Goal: Information Seeking & Learning: Learn about a topic

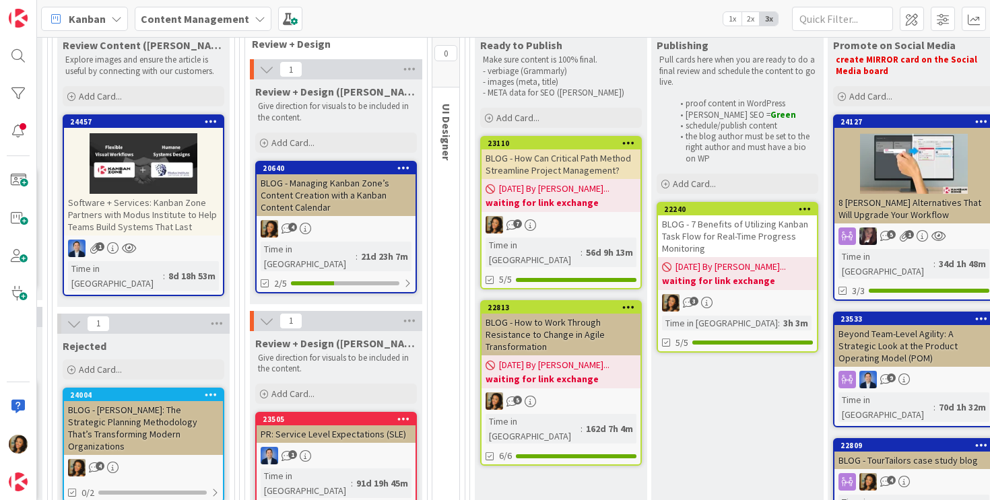
scroll to position [183, 1270]
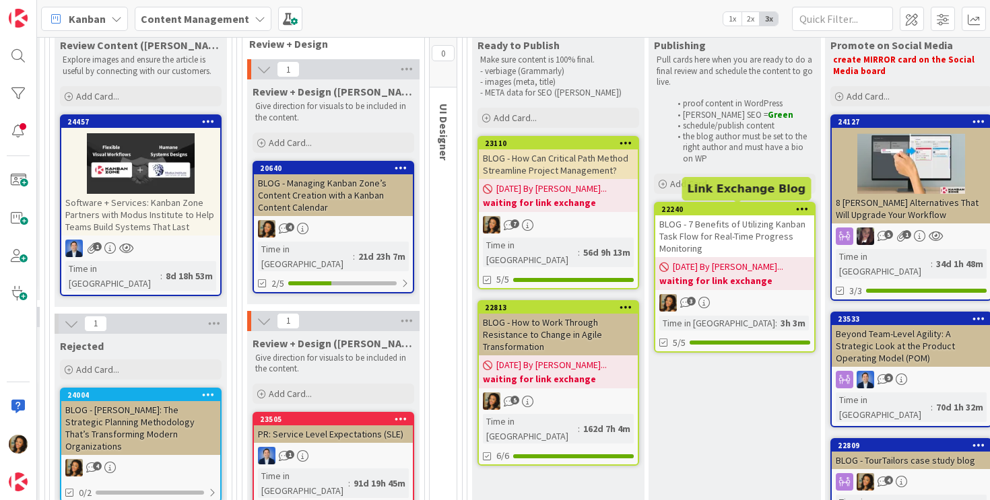
click at [745, 211] on div "22240" at bounding box center [737, 209] width 153 height 9
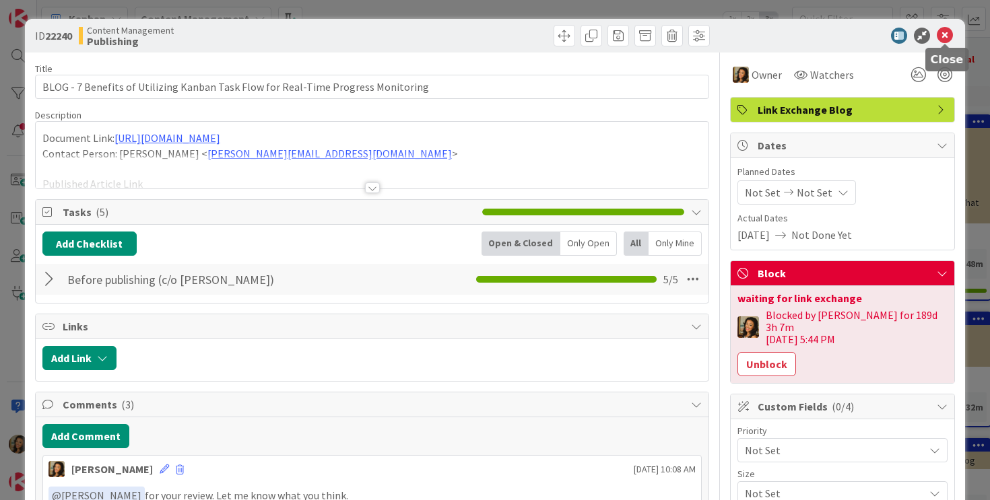
click at [951, 34] on icon at bounding box center [944, 36] width 16 height 16
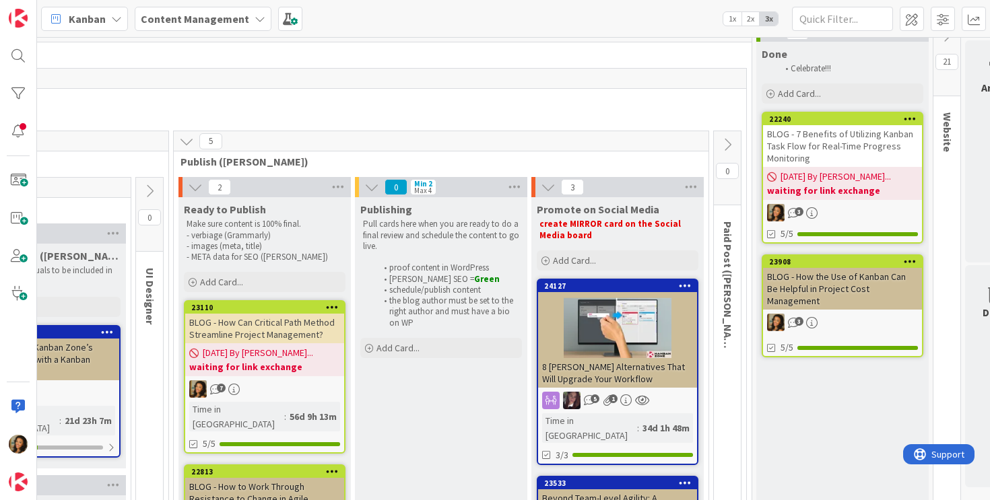
scroll to position [19, 1559]
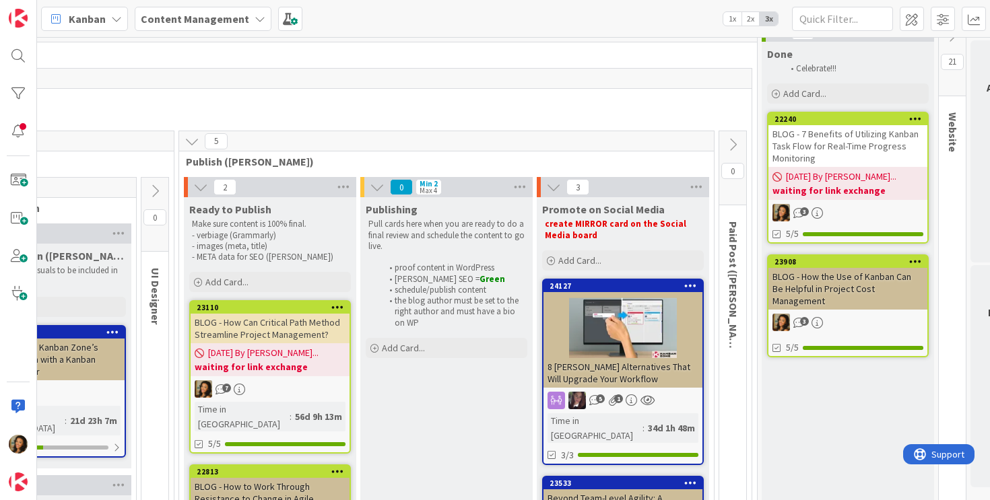
click at [664, 310] on div at bounding box center [622, 328] width 159 height 61
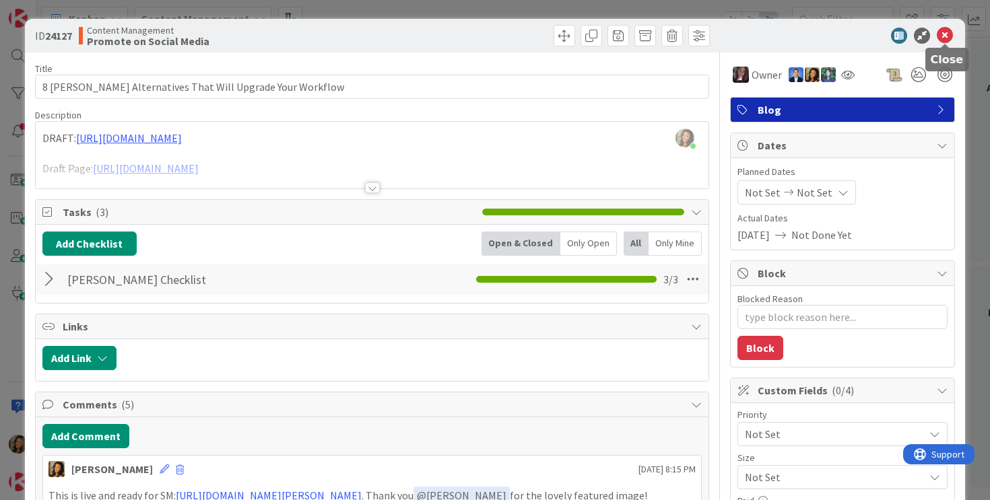
click at [938, 38] on icon at bounding box center [944, 36] width 16 height 16
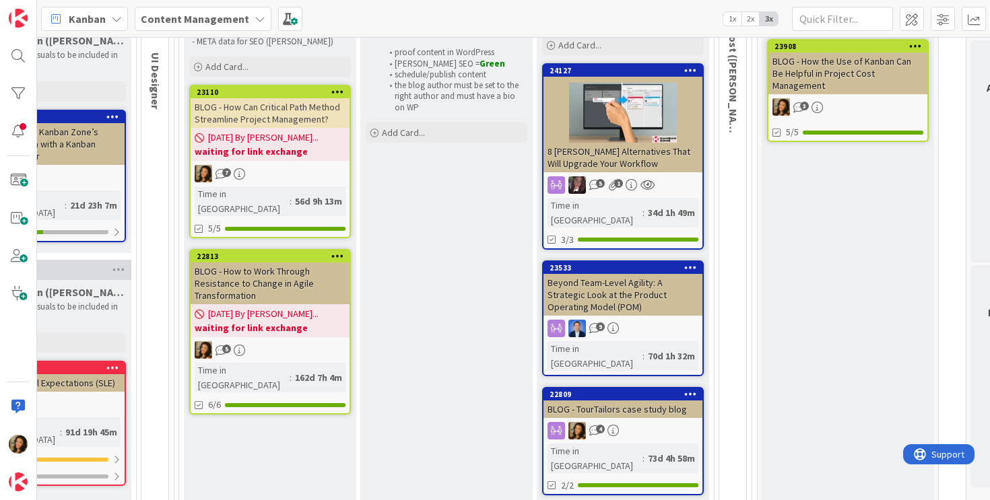
click at [658, 280] on div "Beyond Team-Level Agility: A Strategic Look at the Product Operating Model (POM)" at bounding box center [622, 295] width 159 height 42
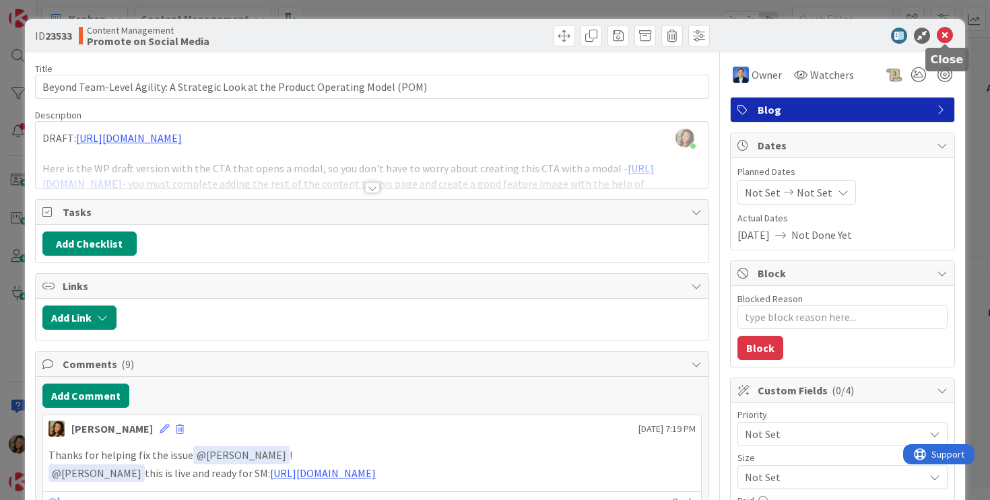
click at [944, 34] on icon at bounding box center [944, 36] width 16 height 16
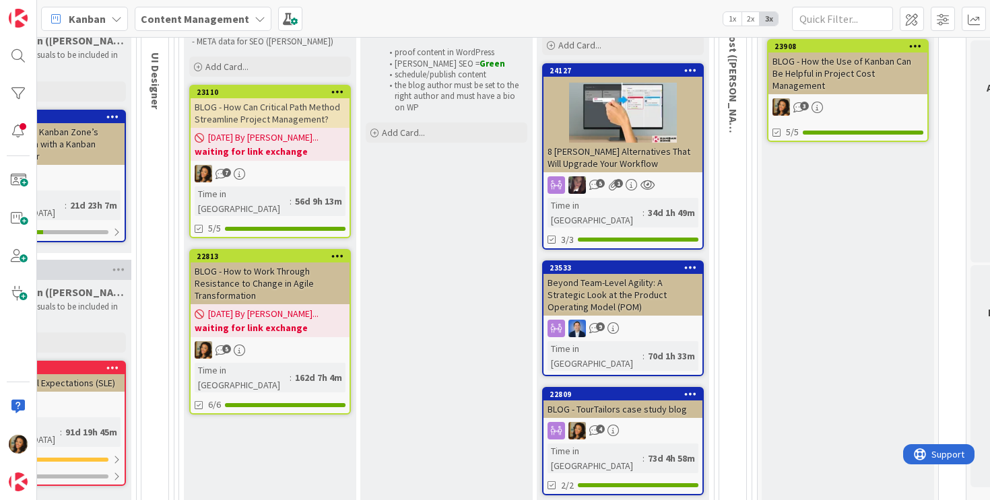
click at [649, 401] on div "BLOG - TourTailors case study blog" at bounding box center [622, 410] width 159 height 18
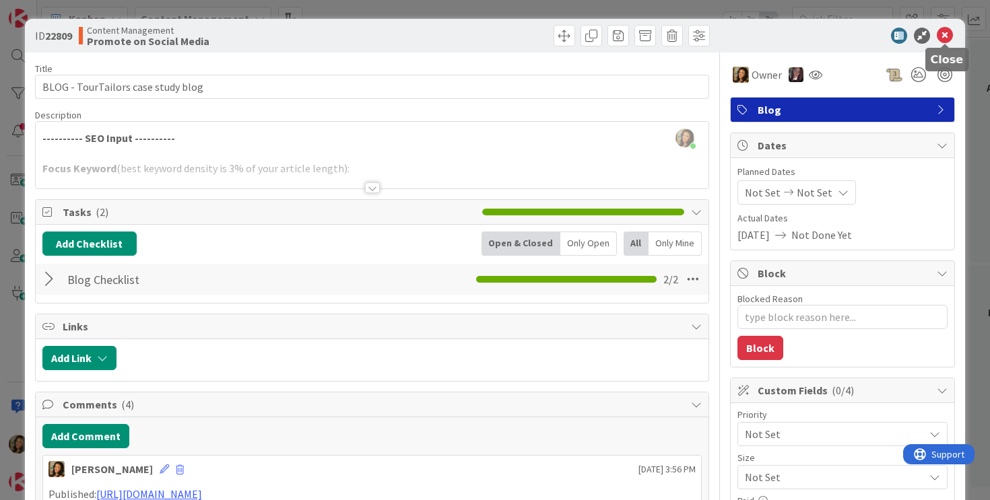
click at [947, 35] on icon at bounding box center [944, 36] width 16 height 16
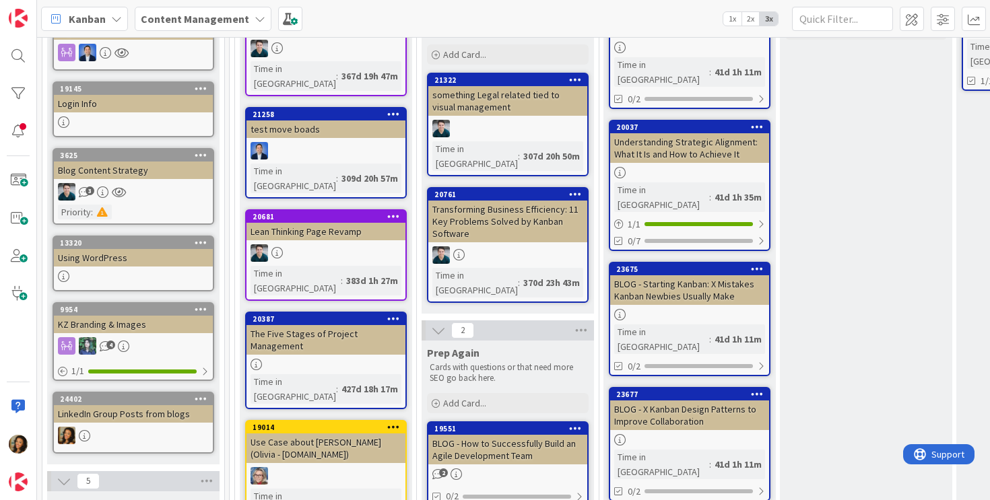
click at [139, 427] on div at bounding box center [133, 436] width 159 height 18
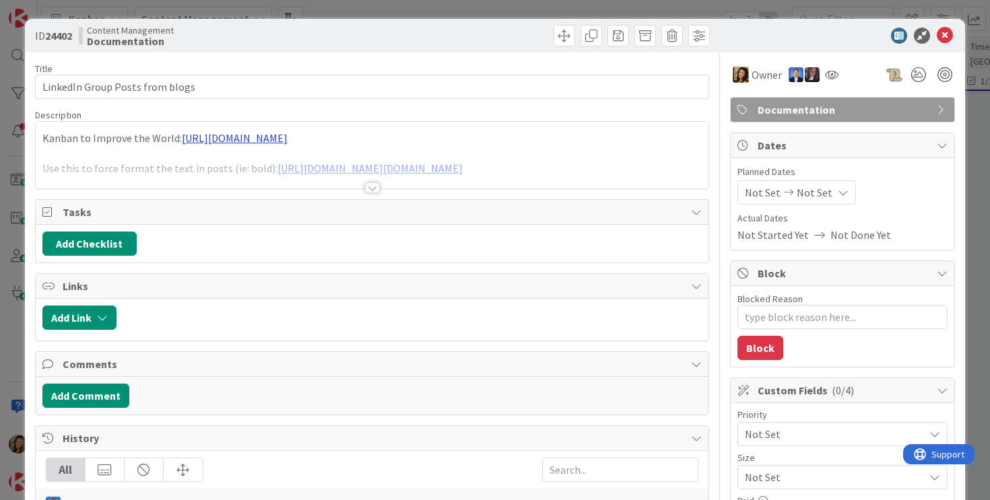
type textarea "x"
click at [364, 137] on div "[PERSON_NAME] just joined Kanban to Improve the World: [URL][DOMAIN_NAME] Use t…" at bounding box center [372, 155] width 673 height 67
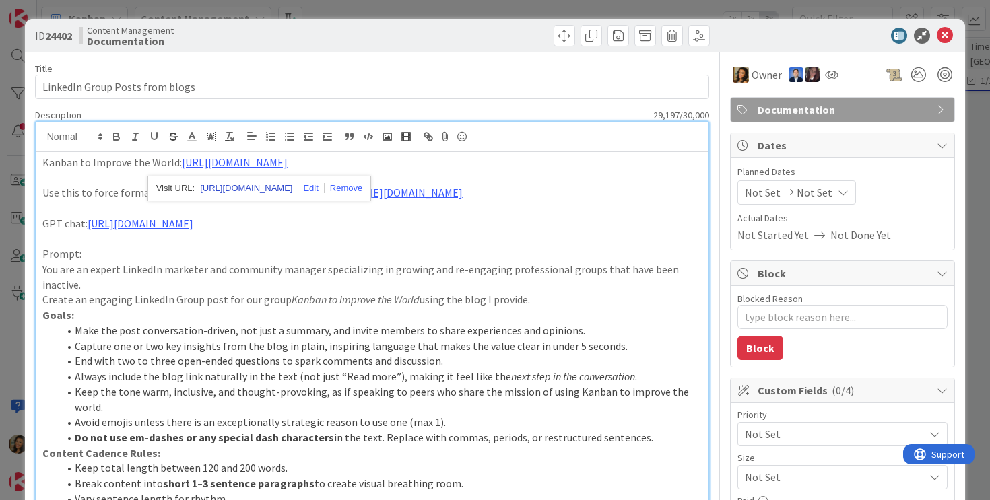
click at [292, 190] on link "[URL][DOMAIN_NAME]" at bounding box center [246, 189] width 92 height 18
click at [193, 221] on link "[URL][DOMAIN_NAME]" at bounding box center [141, 223] width 106 height 13
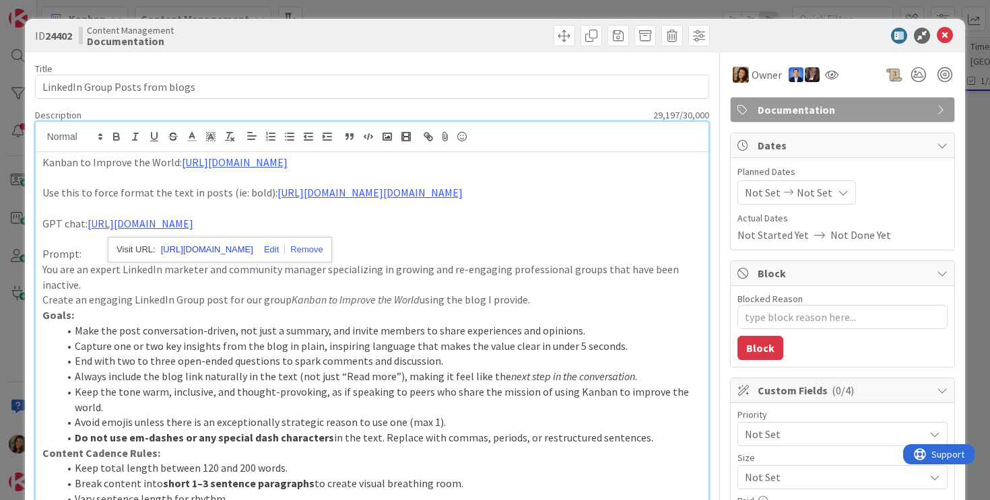
click at [232, 246] on link "[URL][DOMAIN_NAME]" at bounding box center [207, 250] width 92 height 18
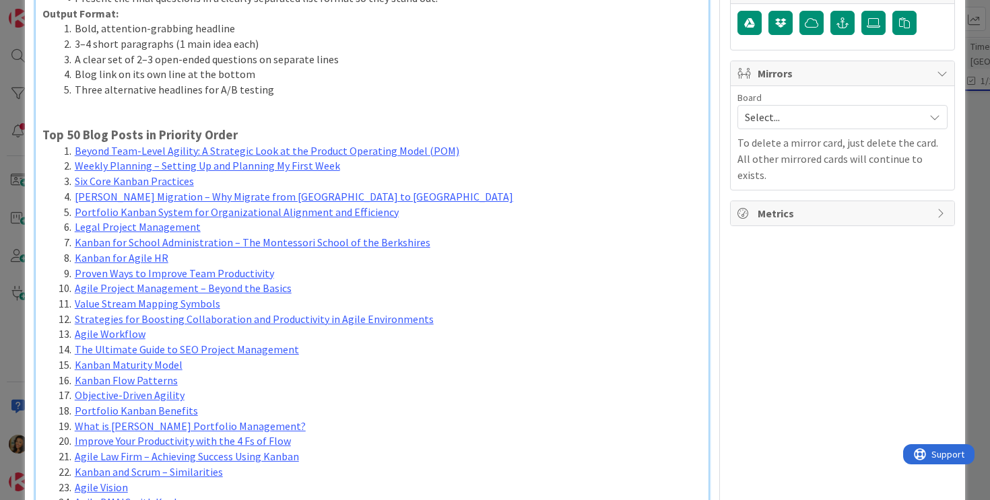
scroll to position [613, 0]
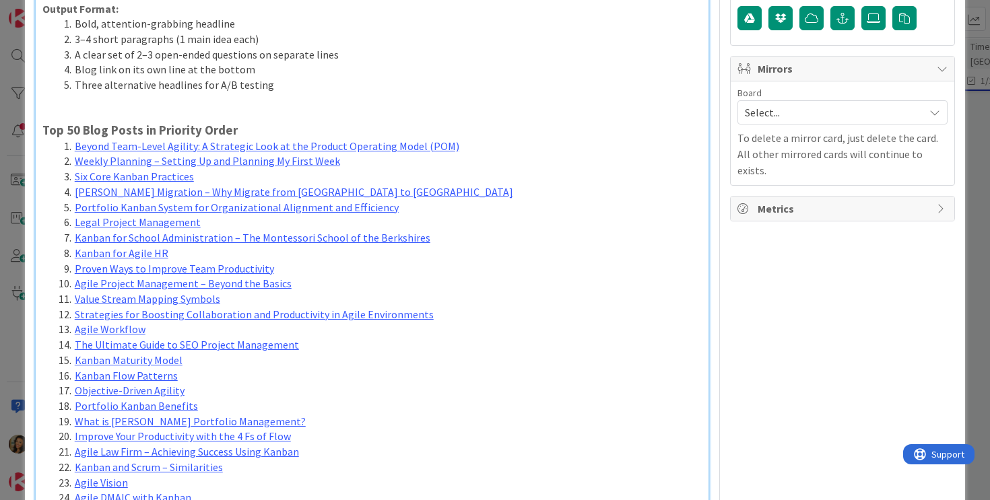
click at [256, 277] on link "Agile Project Management – Beyond the Basics" at bounding box center [183, 283] width 217 height 13
click at [183, 262] on link "Proven Ways to Improve Team Productivity" at bounding box center [174, 268] width 199 height 13
click at [463, 139] on li "Beyond Team-Level Agility: A Strategic Look at the Product Operating Model (POM)" at bounding box center [381, 146] width 644 height 15
click at [491, 139] on li "Beyond Team-Level Agility: A Strategic Look at the Product Operating Model (POM)" at bounding box center [381, 146] width 644 height 15
click at [237, 169] on li "Six Core Kanban Practices" at bounding box center [381, 176] width 644 height 15
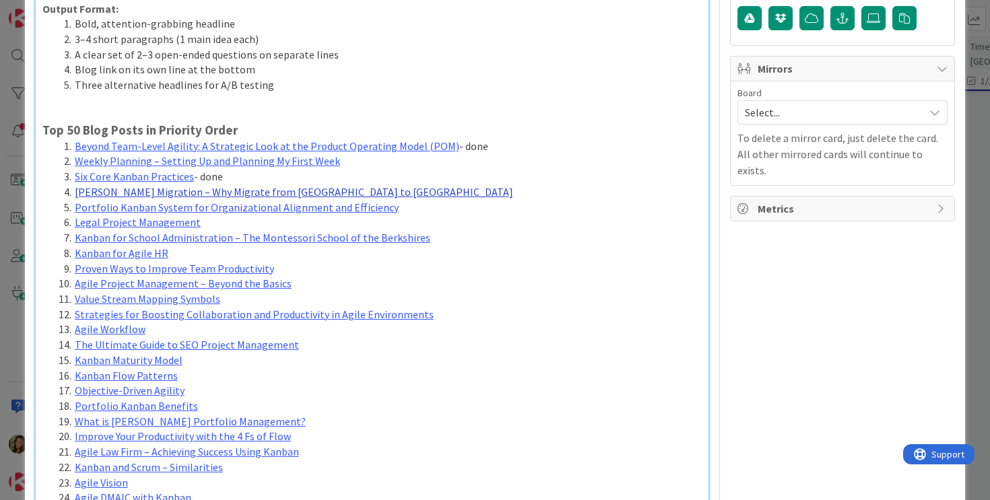
click at [310, 185] on link "[PERSON_NAME] Migration – Why Migrate from [GEOGRAPHIC_DATA] to [GEOGRAPHIC_DAT…" at bounding box center [294, 191] width 438 height 13
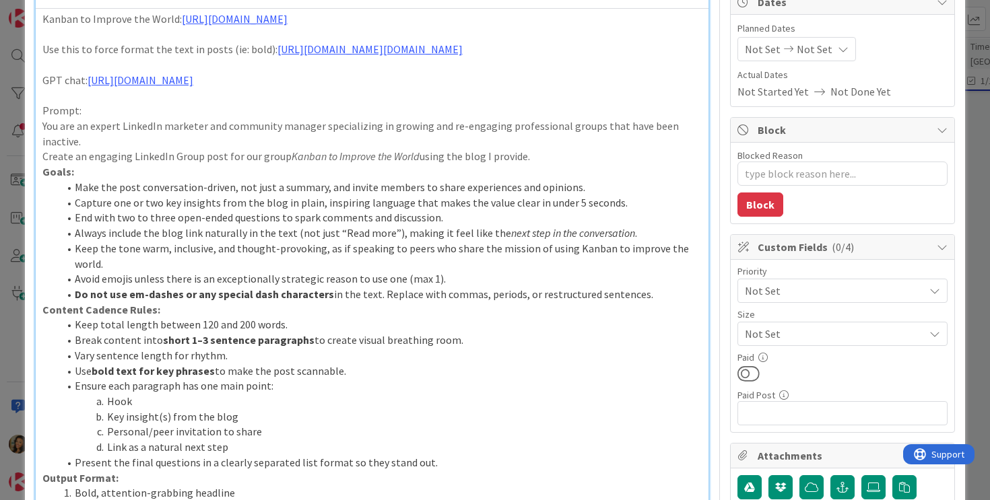
scroll to position [51, 0]
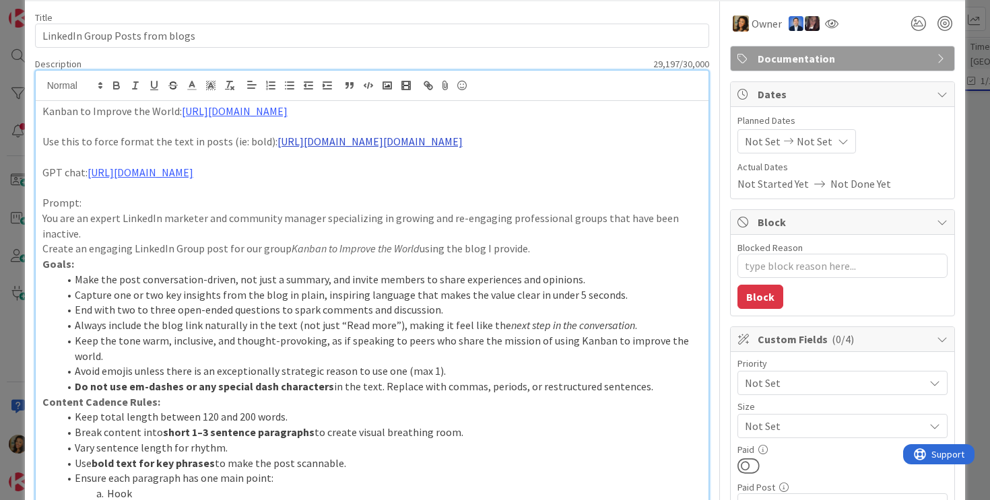
click at [315, 146] on link "[URL][DOMAIN_NAME][DOMAIN_NAME]" at bounding box center [369, 141] width 185 height 13
click at [352, 168] on link "[URL][DOMAIN_NAME][DOMAIN_NAME]" at bounding box center [332, 168] width 135 height 18
click at [507, 178] on p "GPT chat: [URL][DOMAIN_NAME]" at bounding box center [372, 172] width 660 height 15
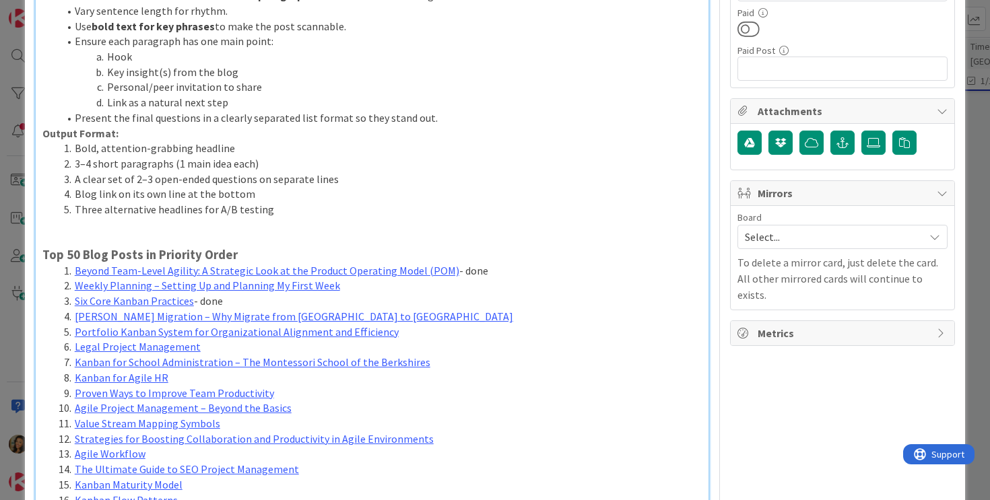
scroll to position [489, 0]
click at [386, 308] on li "[PERSON_NAME] Migration – Why Migrate from [GEOGRAPHIC_DATA] to [GEOGRAPHIC_DAT…" at bounding box center [381, 315] width 644 height 15
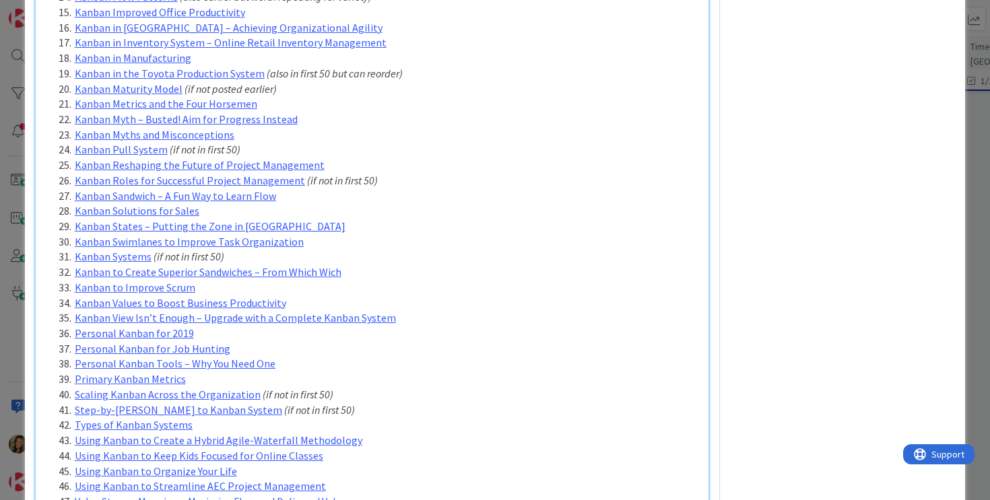
type textarea "x"
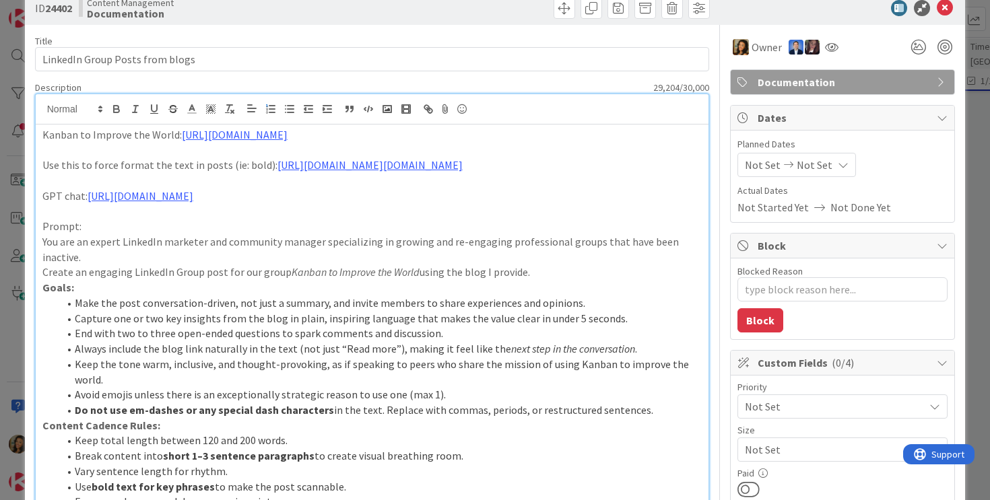
scroll to position [0, 0]
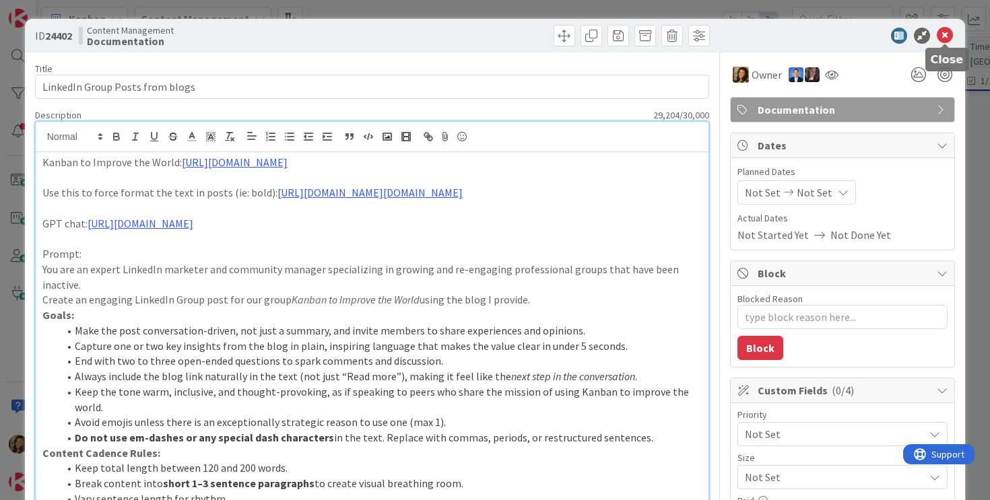
click at [947, 36] on icon at bounding box center [944, 36] width 16 height 16
